Goal: Task Accomplishment & Management: Manage account settings

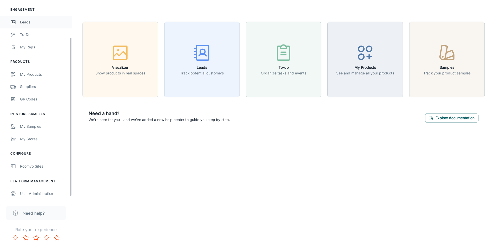
scroll to position [50, 0]
click at [34, 168] on div "Roomvo Sites" at bounding box center [43, 166] width 47 height 6
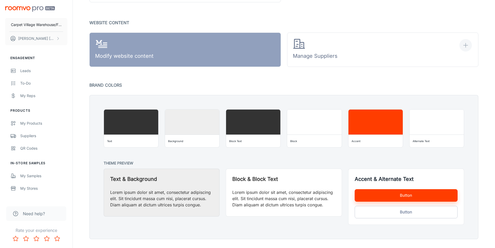
scroll to position [362, 0]
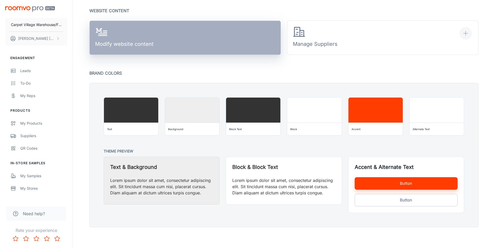
click at [242, 44] on link "Modify website content" at bounding box center [185, 38] width 192 height 34
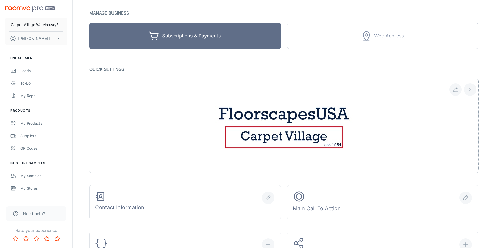
scroll to position [0, 0]
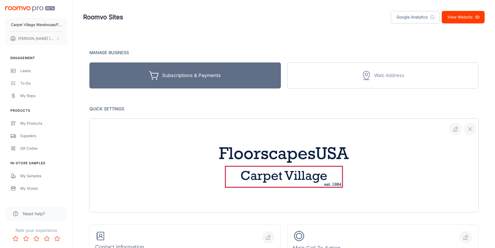
click at [460, 19] on link "View Website" at bounding box center [463, 17] width 43 height 12
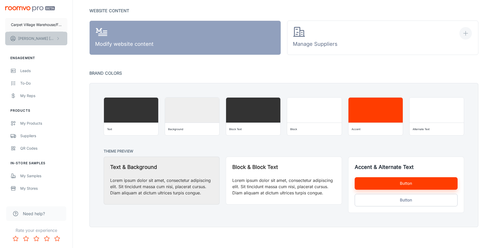
click at [57, 38] on icon "scrollable content" at bounding box center [58, 38] width 4 height 4
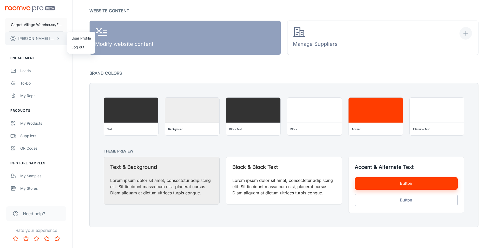
click at [57, 38] on div at bounding box center [249, 124] width 499 height 248
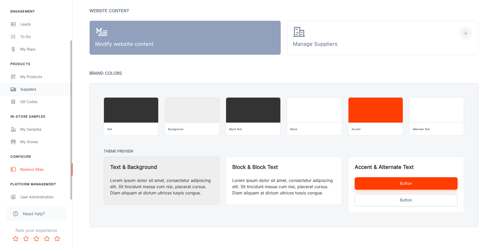
scroll to position [50, 0]
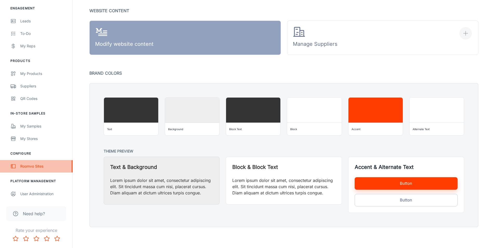
click at [43, 165] on div "Roomvo Sites" at bounding box center [43, 166] width 47 height 6
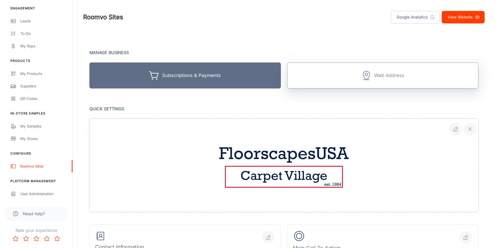
click at [355, 79] on button "Web Address" at bounding box center [383, 75] width 192 height 26
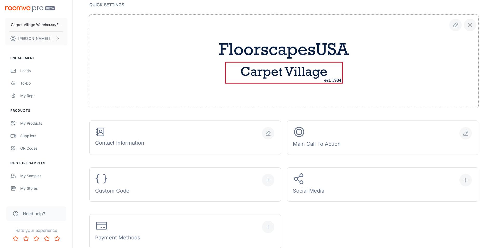
scroll to position [130, 0]
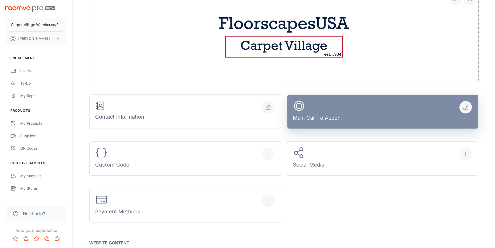
click at [462, 106] on div "button" at bounding box center [466, 107] width 12 height 12
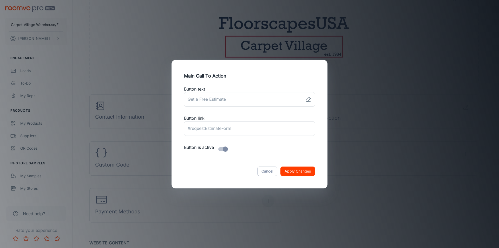
click at [409, 107] on div "Main Call To Action Button text ​ Button link ​ Button is active Cancel Apply C…" at bounding box center [249, 124] width 499 height 248
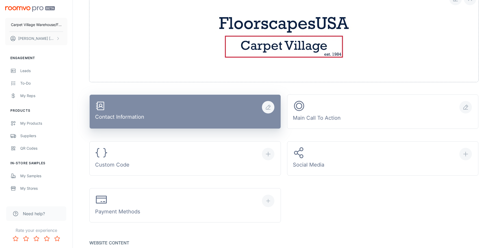
click at [269, 108] on icon "button" at bounding box center [268, 107] width 4 height 4
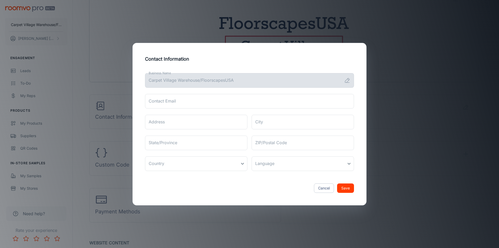
click at [423, 109] on div "Contact Information Business Name Carpet Village Warehouse/FloorscapesUSA Busin…" at bounding box center [249, 124] width 499 height 248
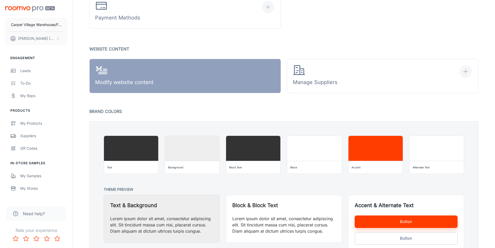
scroll to position [284, 0]
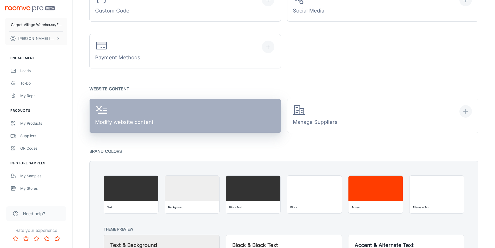
click at [188, 109] on link "Modify website content" at bounding box center [185, 116] width 192 height 34
